Goal: Subscribe to service/newsletter

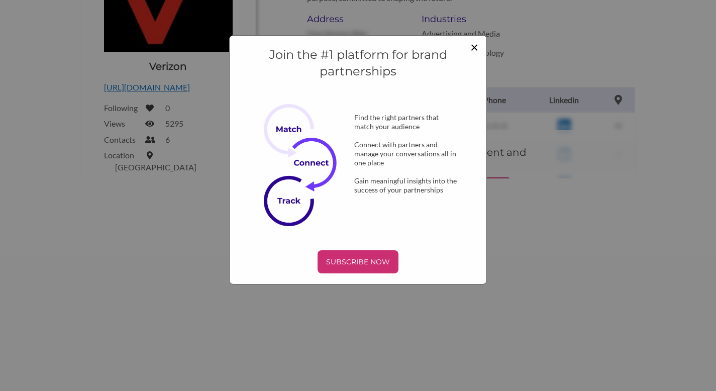
click at [477, 48] on span "×" at bounding box center [475, 46] width 8 height 17
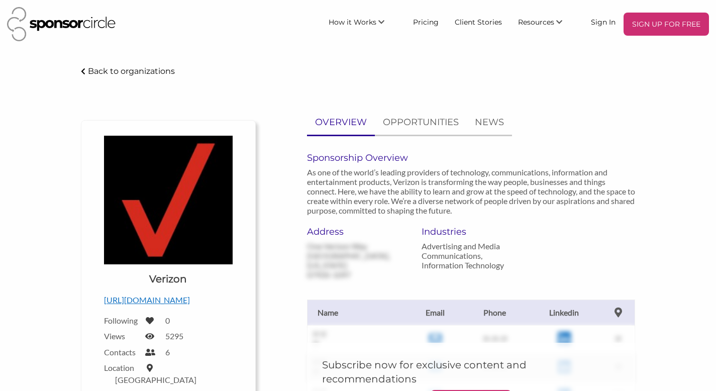
scroll to position [213, 0]
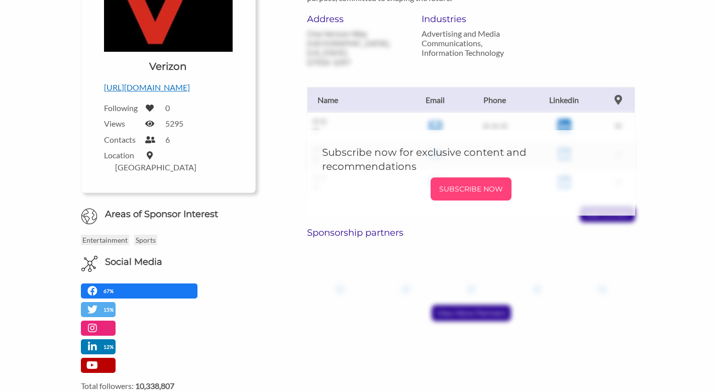
click at [471, 192] on p "SUBSCRIBE NOW" at bounding box center [471, 188] width 73 height 15
click at [440, 150] on h5 "Subscribe now for exclusive content and recommendations" at bounding box center [471, 159] width 298 height 28
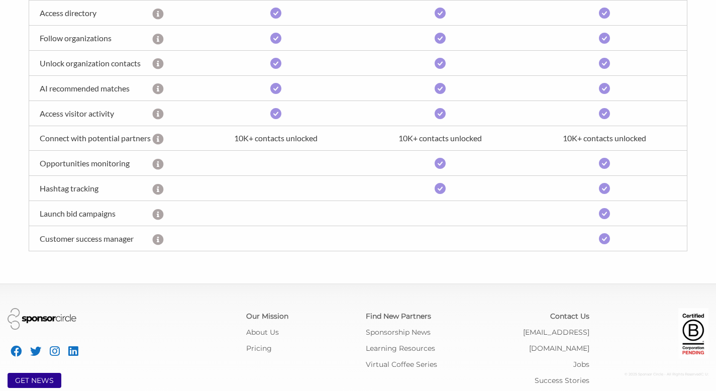
scroll to position [445, 0]
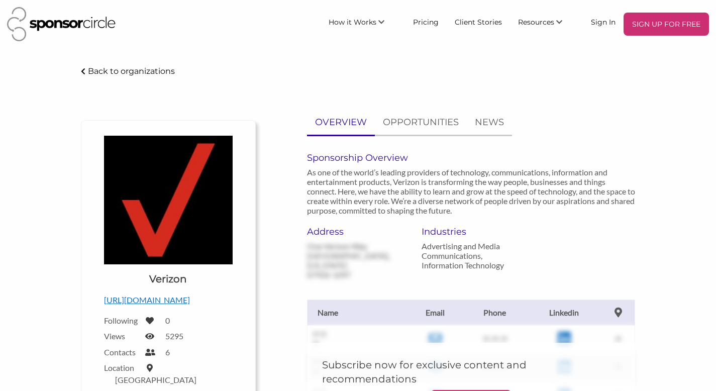
scroll to position [341, 0]
